Goal: Find specific page/section: Find specific page/section

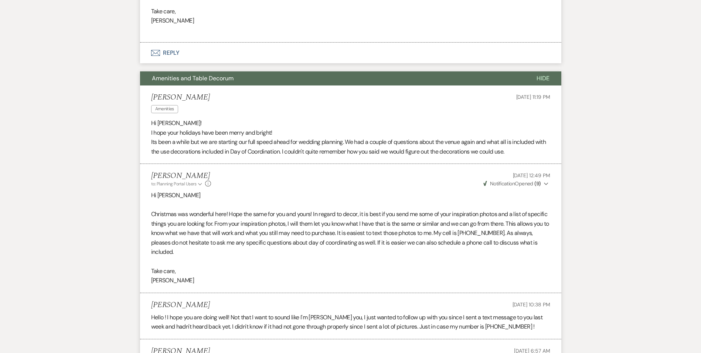
scroll to position [592, 0]
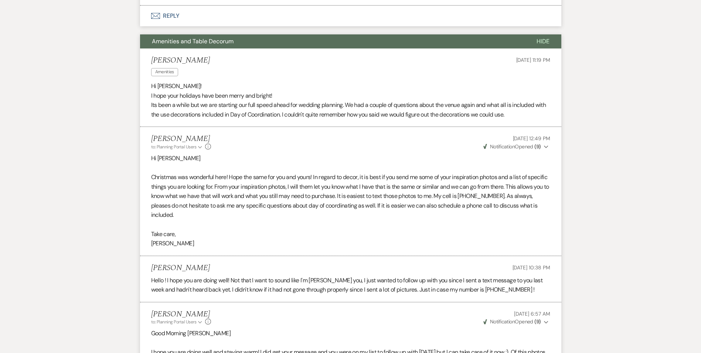
click at [286, 171] on p at bounding box center [350, 168] width 399 height 10
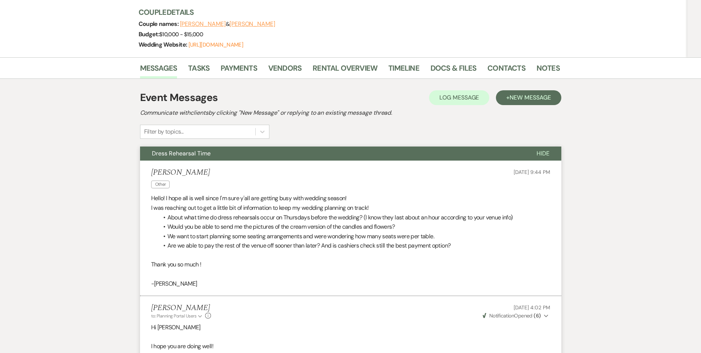
scroll to position [0, 0]
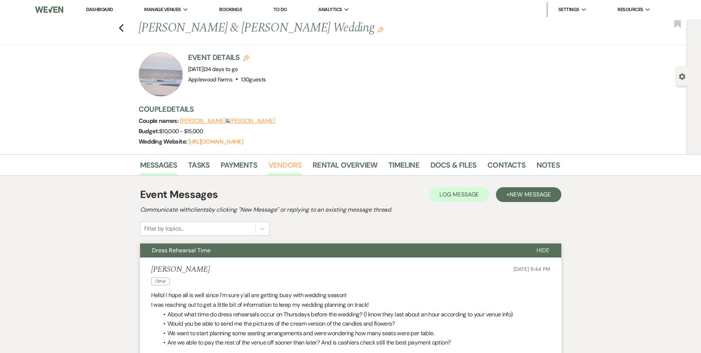
click at [288, 166] on link "Vendors" at bounding box center [284, 167] width 33 height 16
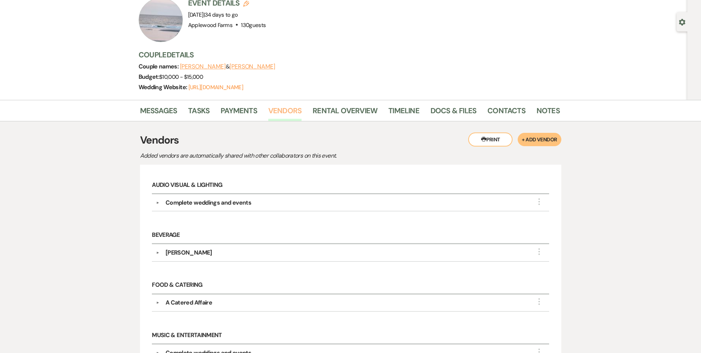
scroll to position [148, 0]
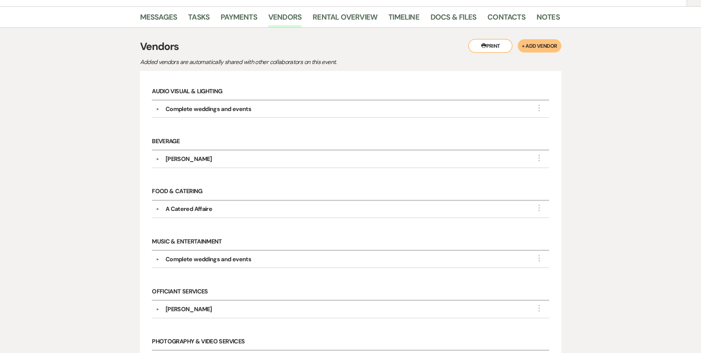
click at [204, 258] on div "Complete weddings and events" at bounding box center [209, 259] width 86 height 9
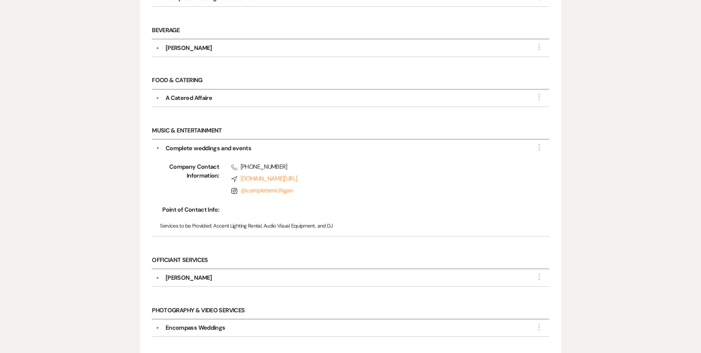
scroll to position [74, 0]
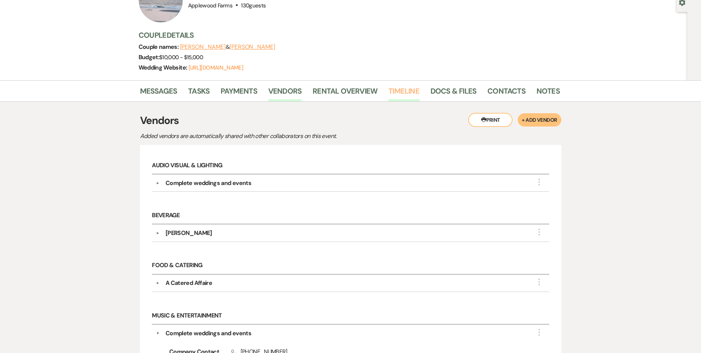
click at [412, 89] on link "Timeline" at bounding box center [404, 93] width 31 height 16
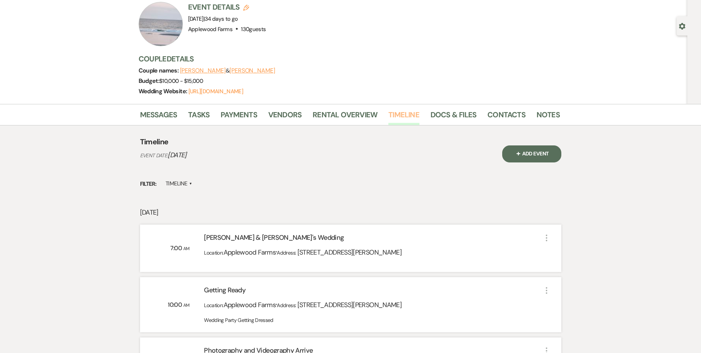
scroll to position [37, 0]
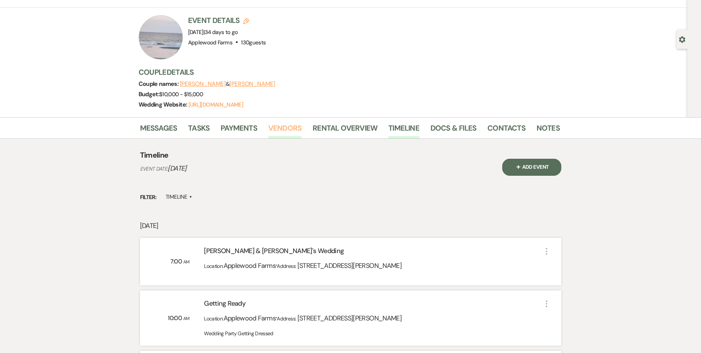
click at [273, 131] on link "Vendors" at bounding box center [284, 130] width 33 height 16
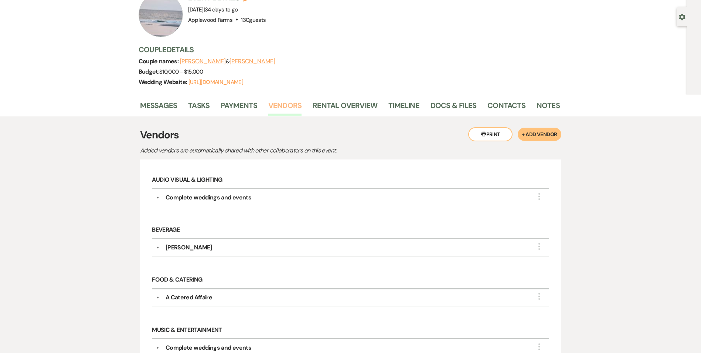
scroll to position [148, 0]
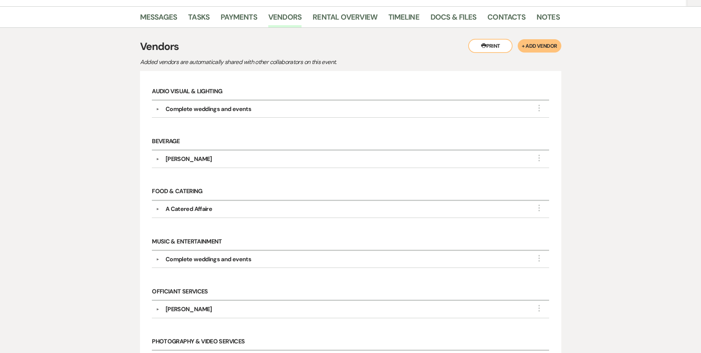
click at [183, 207] on div "A Catered Affaire" at bounding box center [189, 208] width 47 height 9
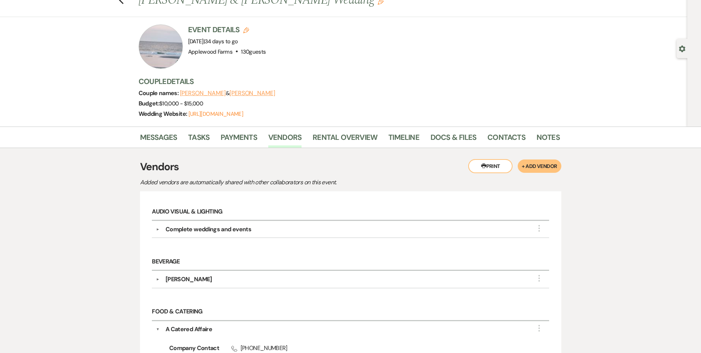
scroll to position [0, 0]
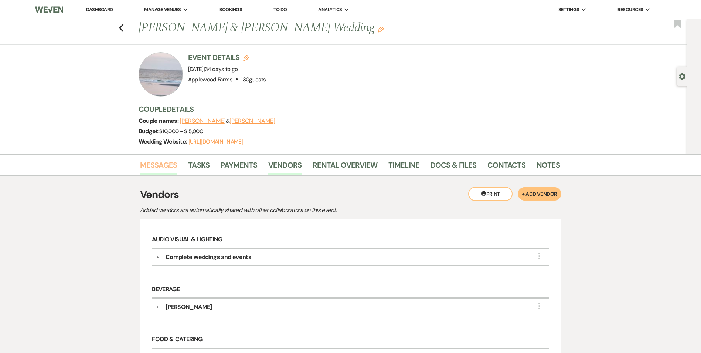
click at [165, 164] on link "Messages" at bounding box center [158, 167] width 37 height 16
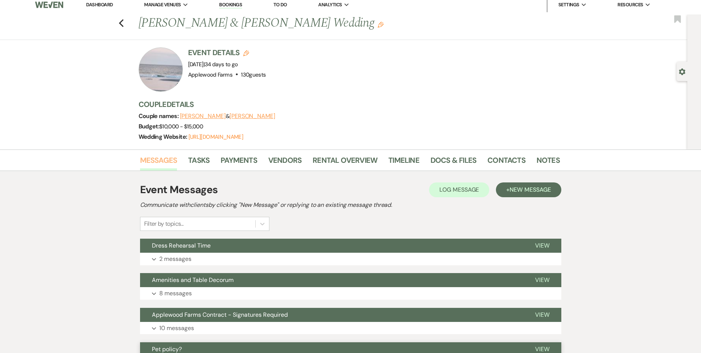
scroll to position [74, 0]
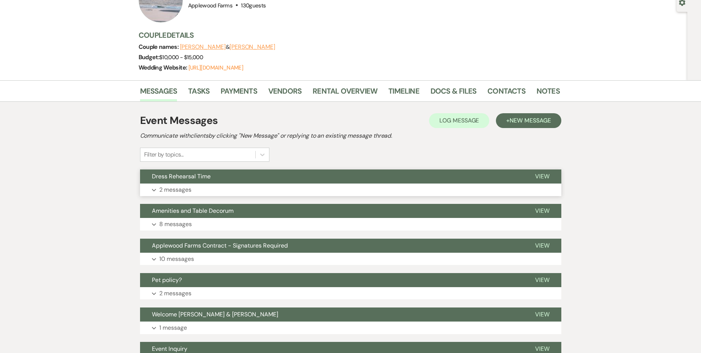
click at [184, 193] on p "2 messages" at bounding box center [175, 190] width 32 height 10
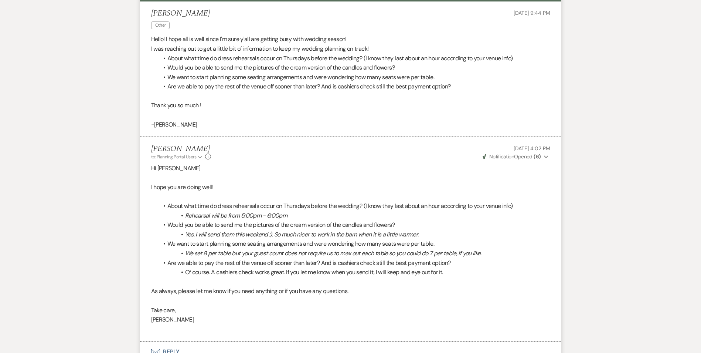
scroll to position [259, 0]
